Goal: Task Accomplishment & Management: Manage account settings

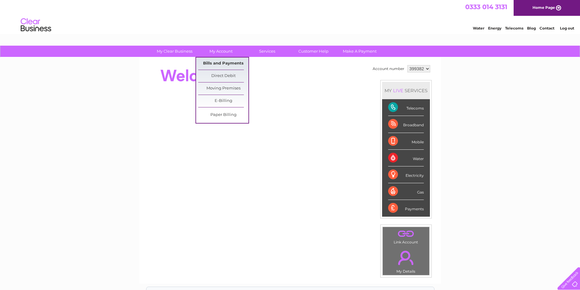
click at [221, 64] on link "Bills and Payments" at bounding box center [223, 64] width 50 height 12
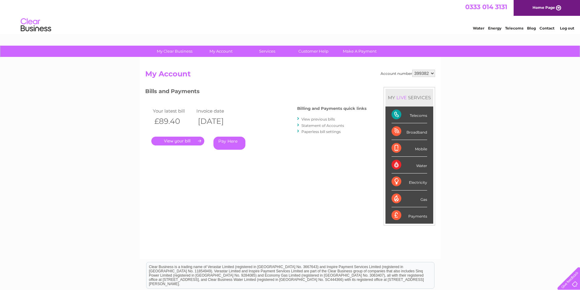
click at [182, 143] on link "." at bounding box center [177, 141] width 53 height 9
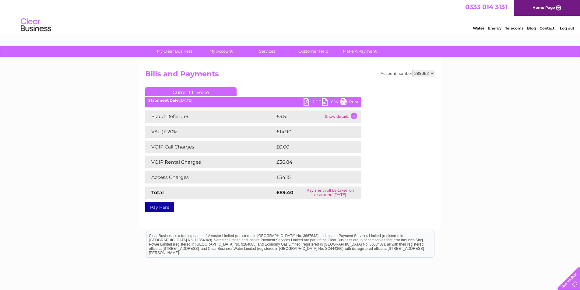
click at [352, 101] on link "Print" at bounding box center [349, 102] width 18 height 9
drag, startPoint x: 345, startPoint y: 100, endPoint x: 451, endPoint y: 21, distance: 132.1
click at [345, 100] on link "Print" at bounding box center [349, 102] width 18 height 9
